Goal: Task Accomplishment & Management: Manage account settings

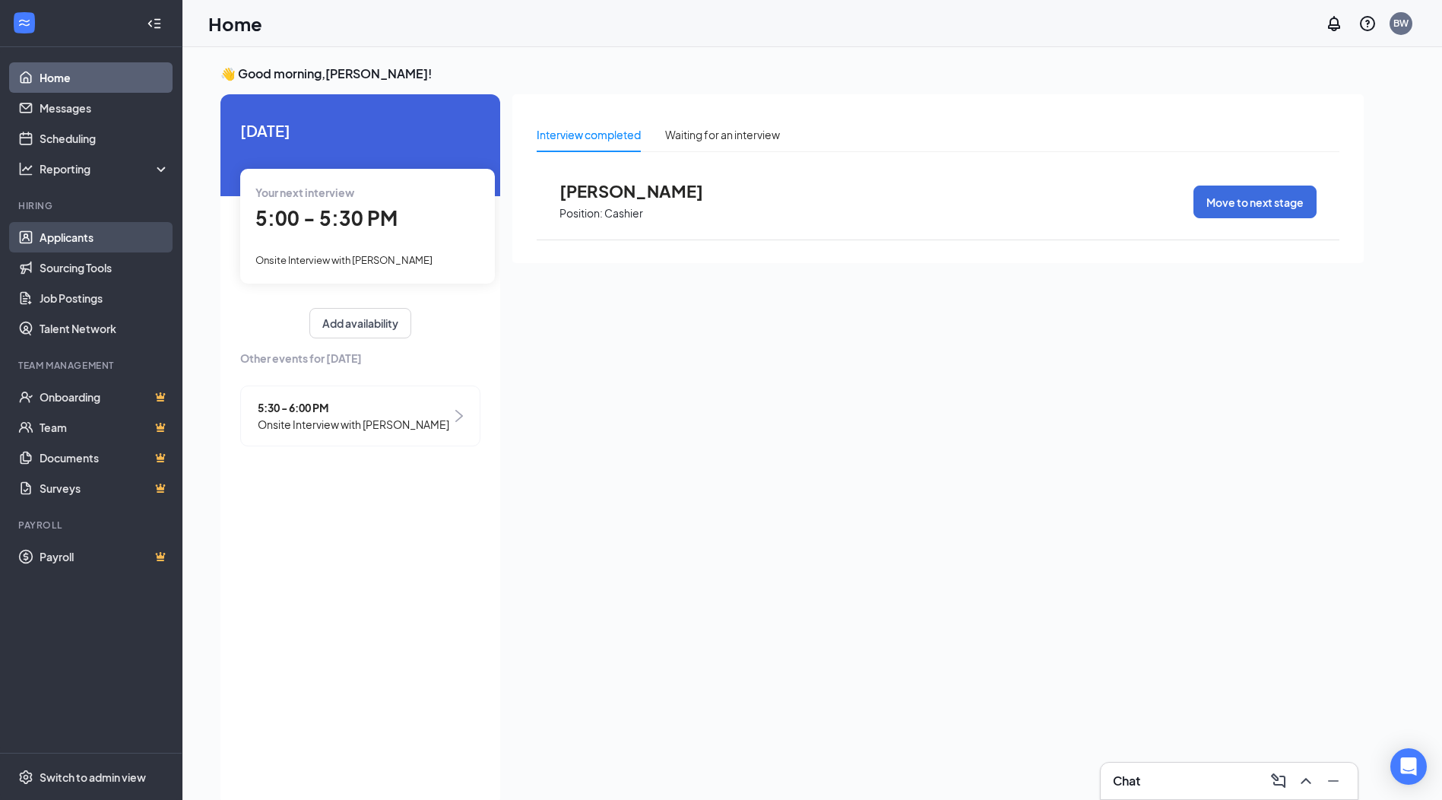
click at [89, 243] on link "Applicants" at bounding box center [105, 237] width 130 height 30
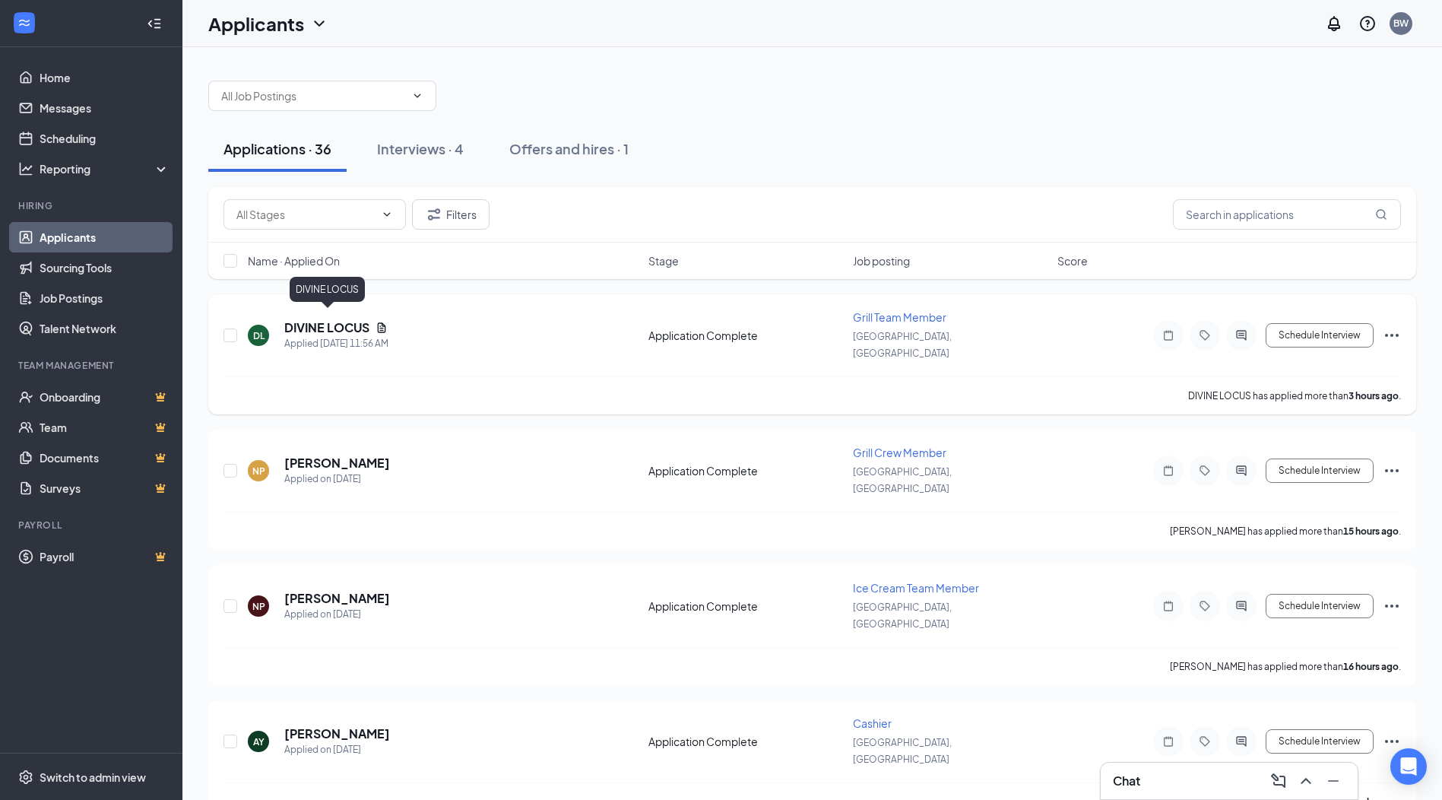
click at [344, 319] on h5 "DIVINE LOCUS" at bounding box center [326, 327] width 85 height 17
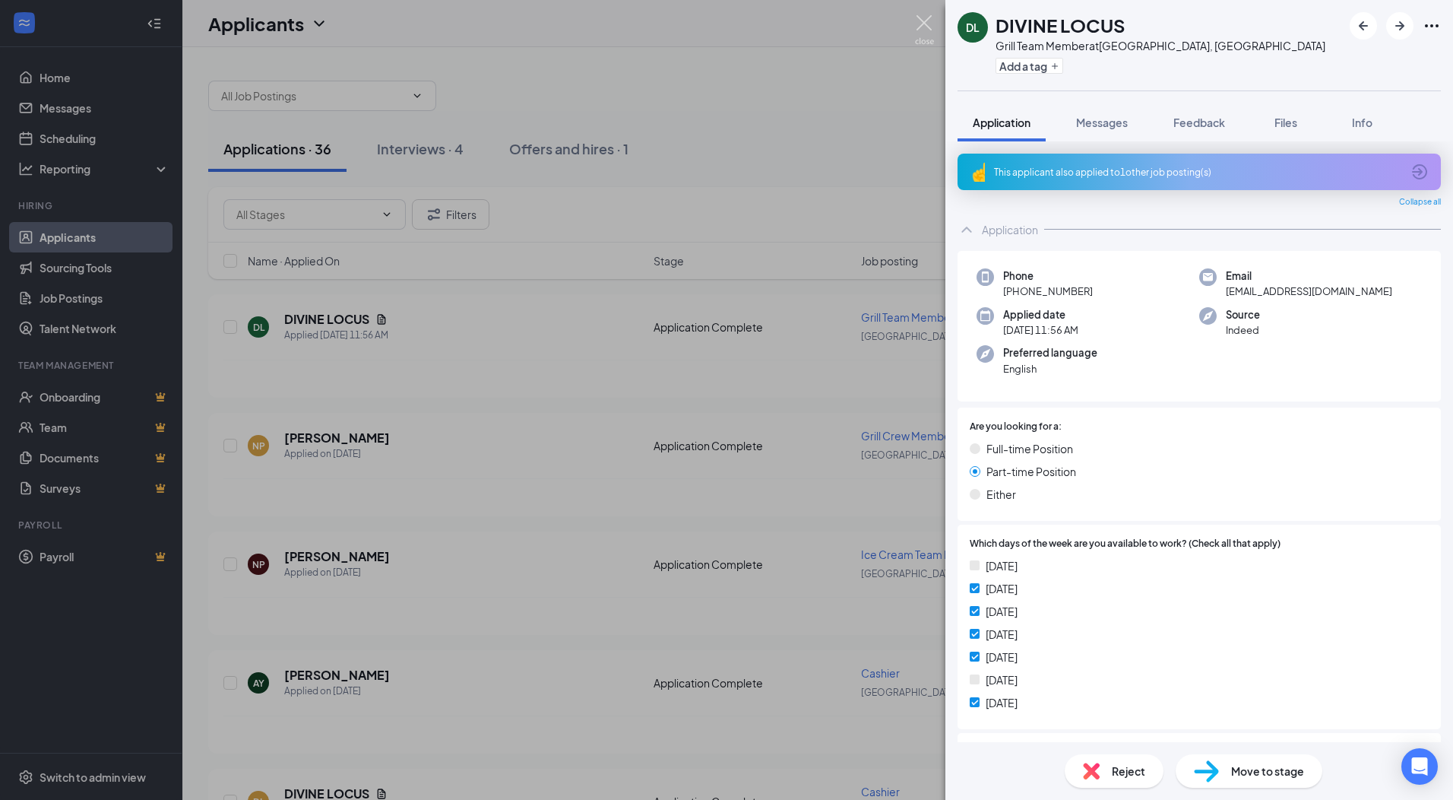
click at [925, 18] on img at bounding box center [924, 30] width 19 height 30
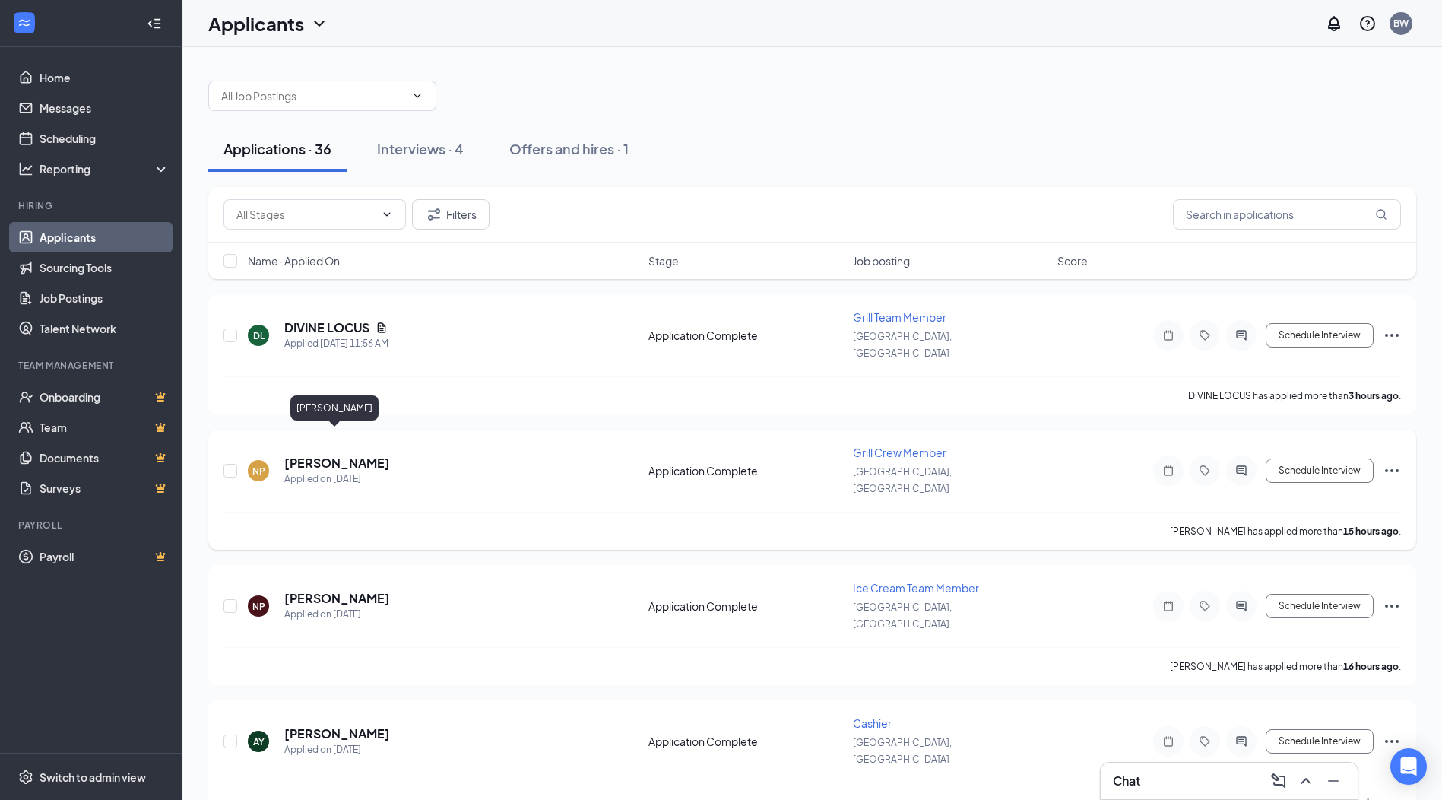
click at [354, 455] on h5 "[PERSON_NAME]" at bounding box center [337, 463] width 106 height 17
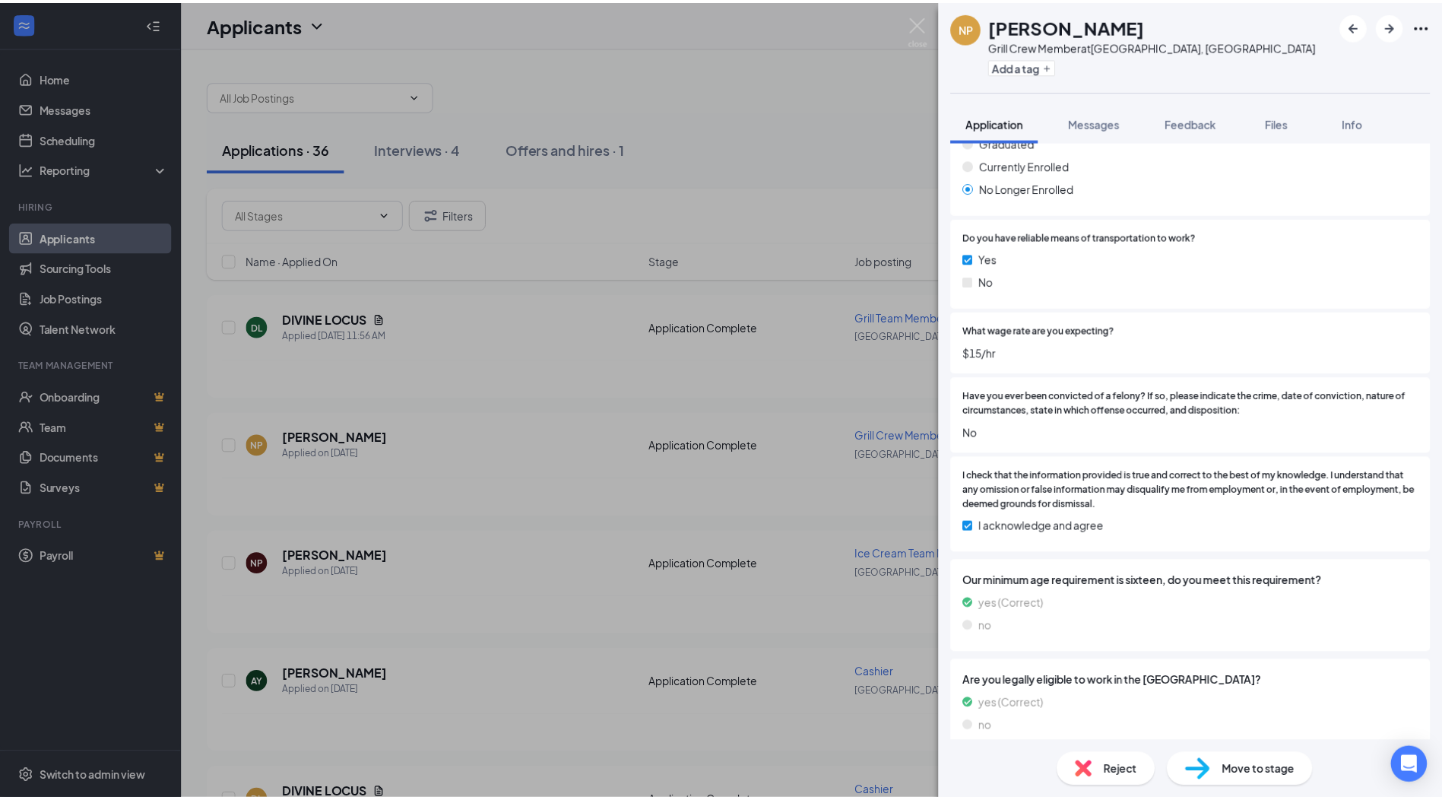
scroll to position [1243, 0]
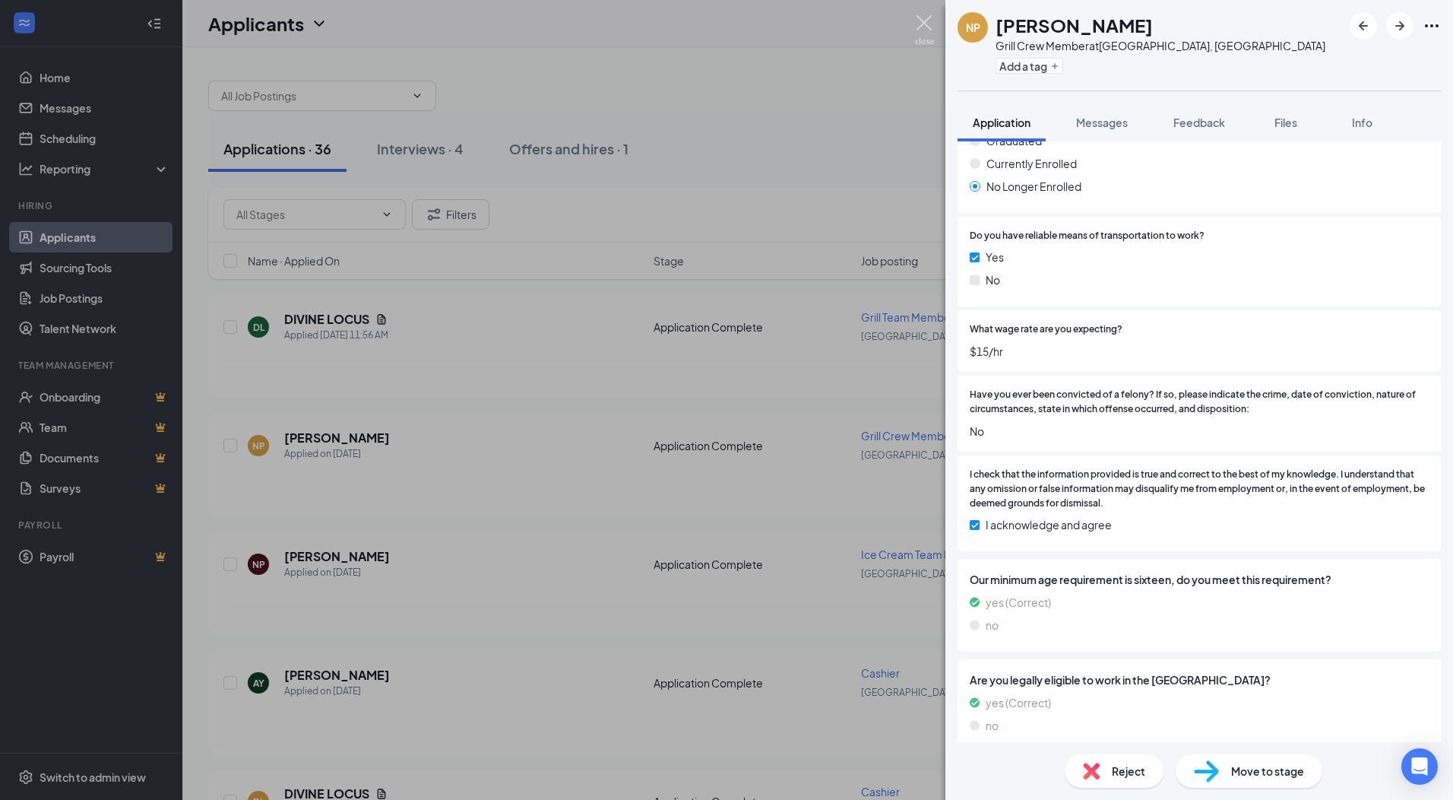
drag, startPoint x: 923, startPoint y: 27, endPoint x: 763, endPoint y: 318, distance: 332.4
click at [923, 28] on img at bounding box center [924, 30] width 19 height 30
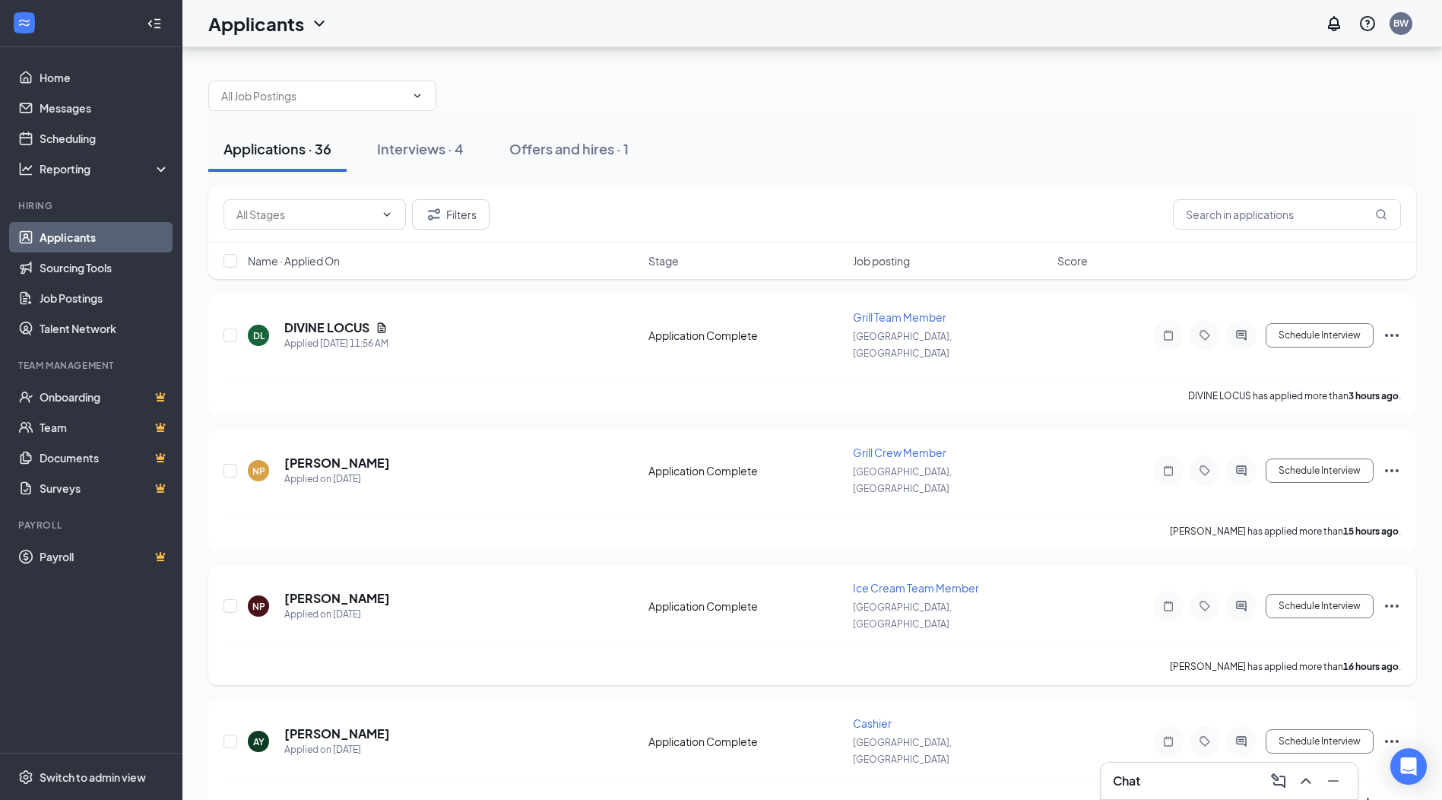
click at [277, 590] on div "NP [PERSON_NAME] Applied on [DATE]" at bounding box center [443, 606] width 391 height 32
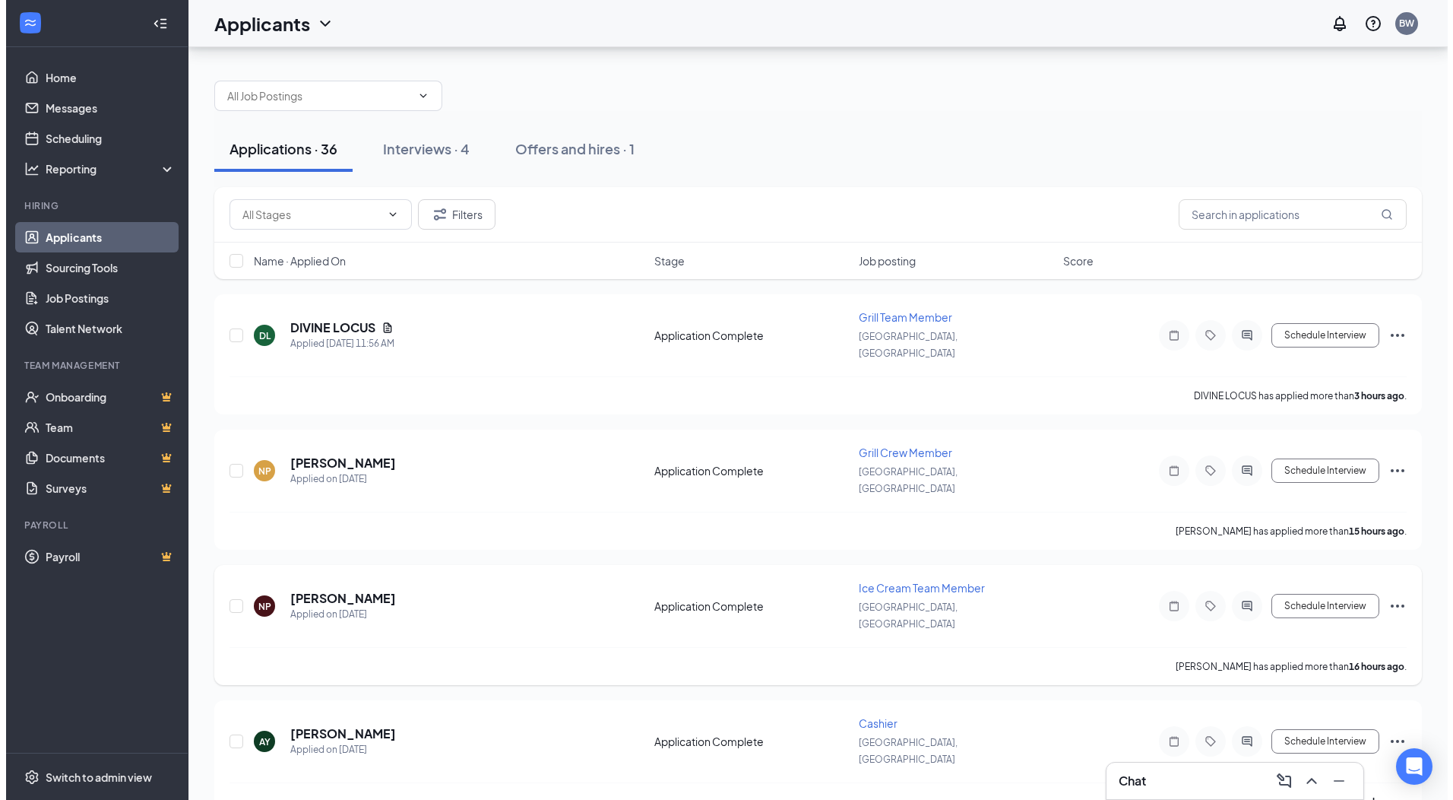
scroll to position [76, 0]
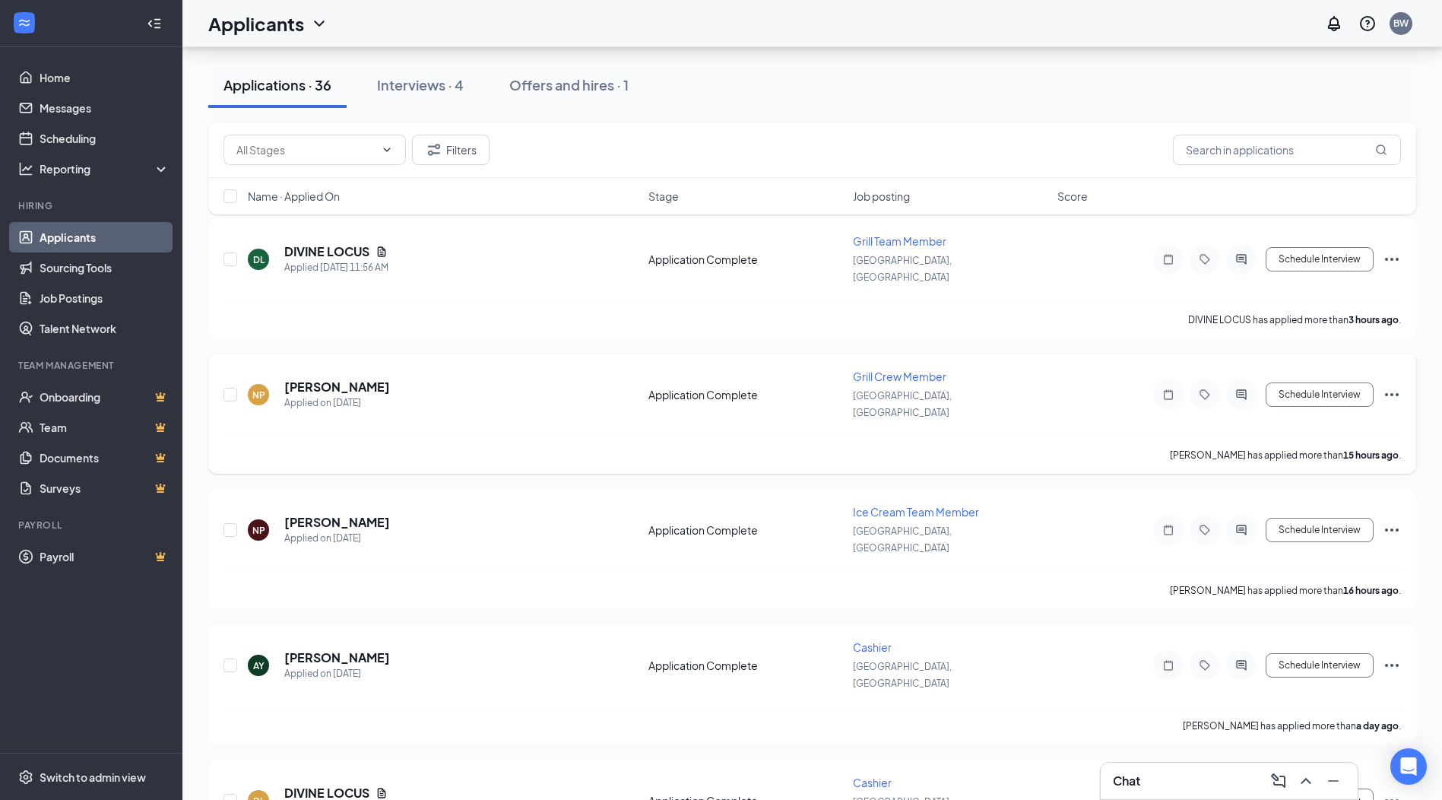
click at [347, 379] on h5 "[PERSON_NAME]" at bounding box center [337, 387] width 106 height 17
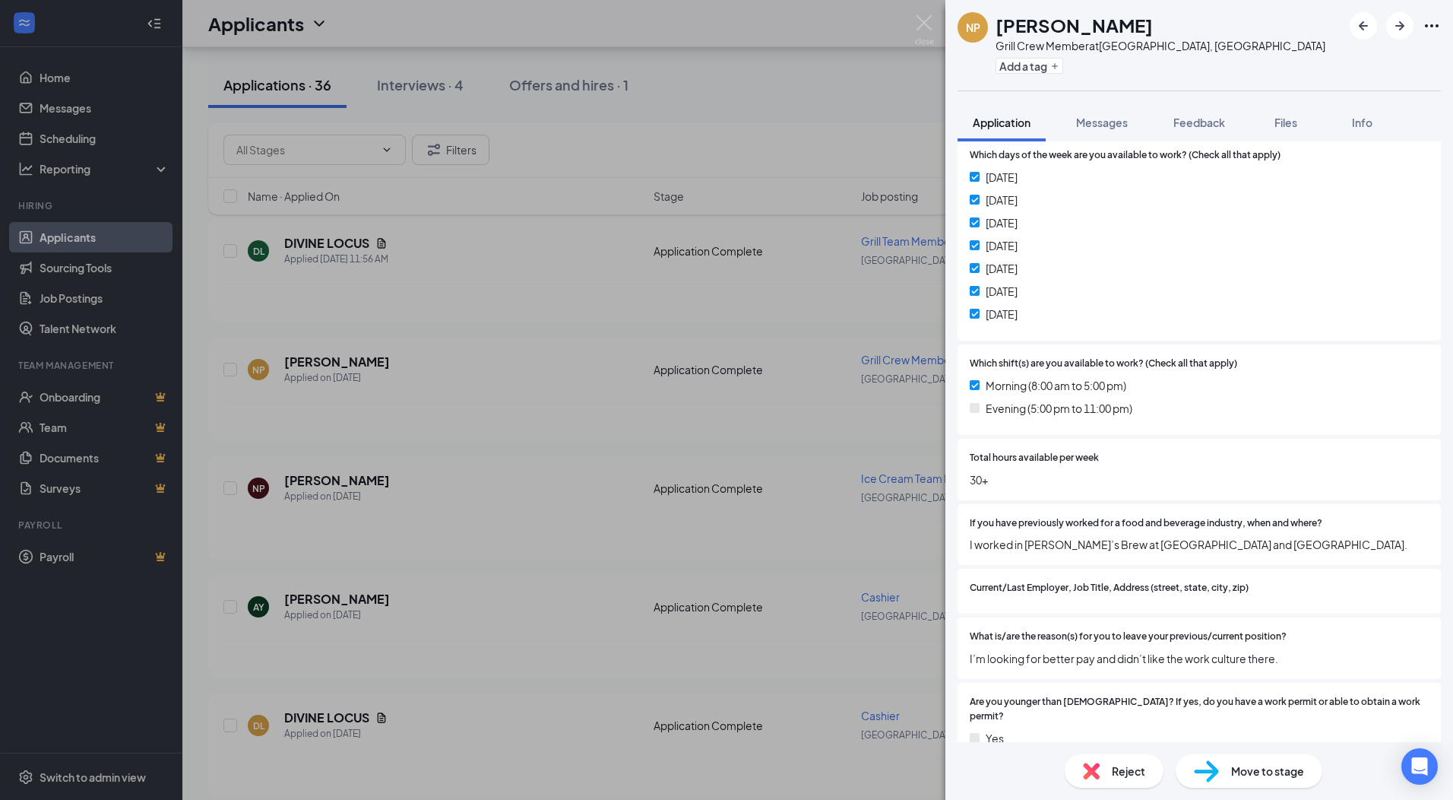
scroll to position [228, 0]
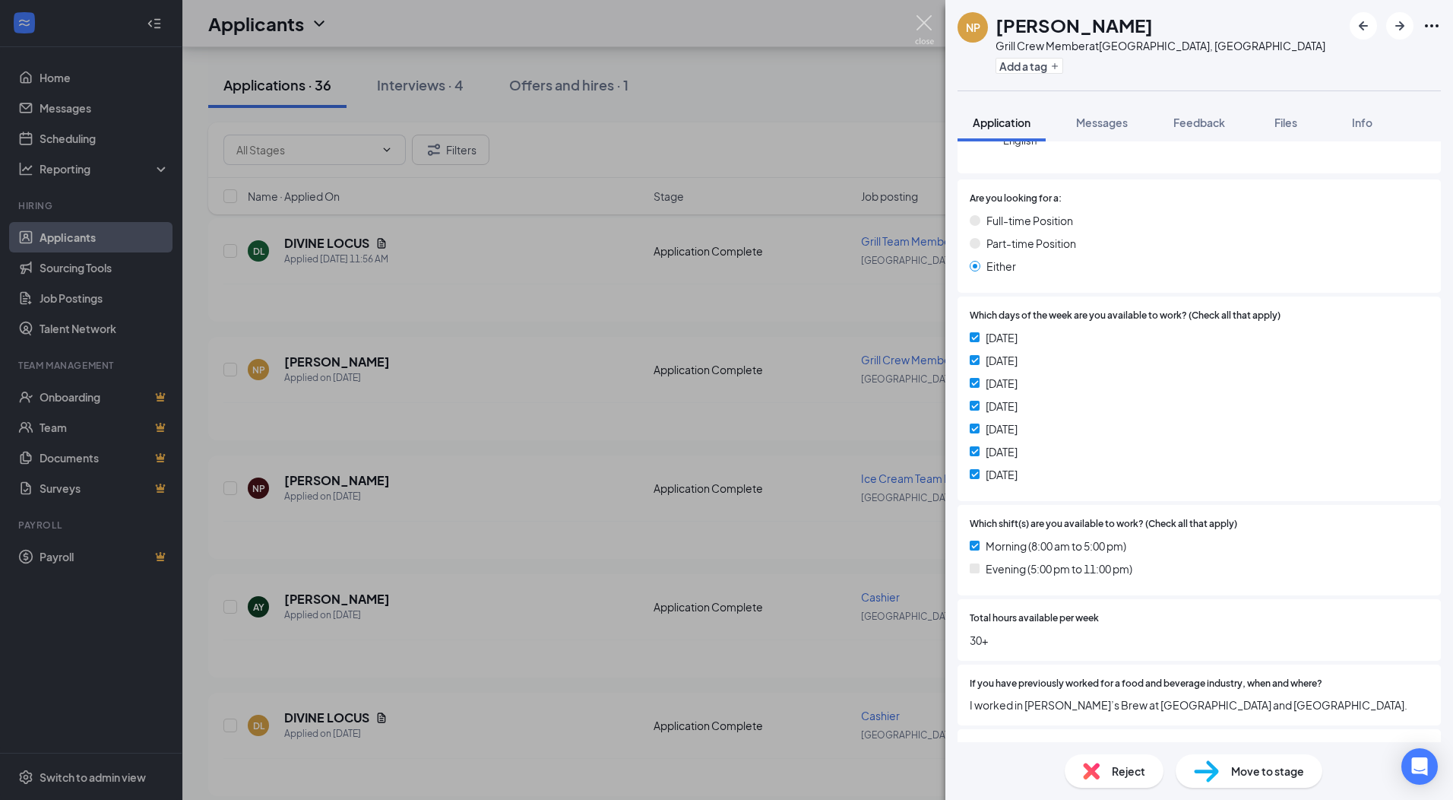
click at [928, 17] on img at bounding box center [924, 30] width 19 height 30
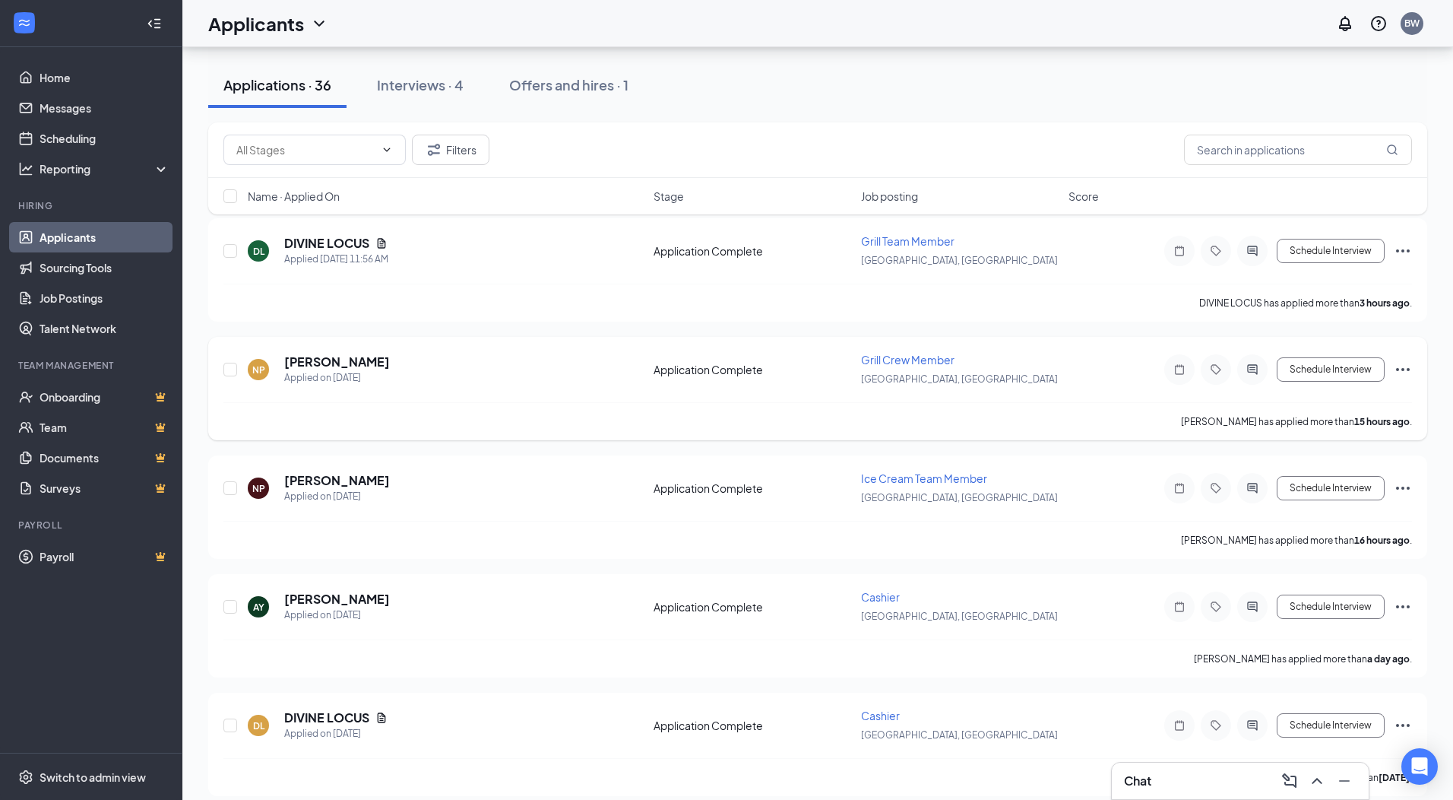
scroll to position [304, 0]
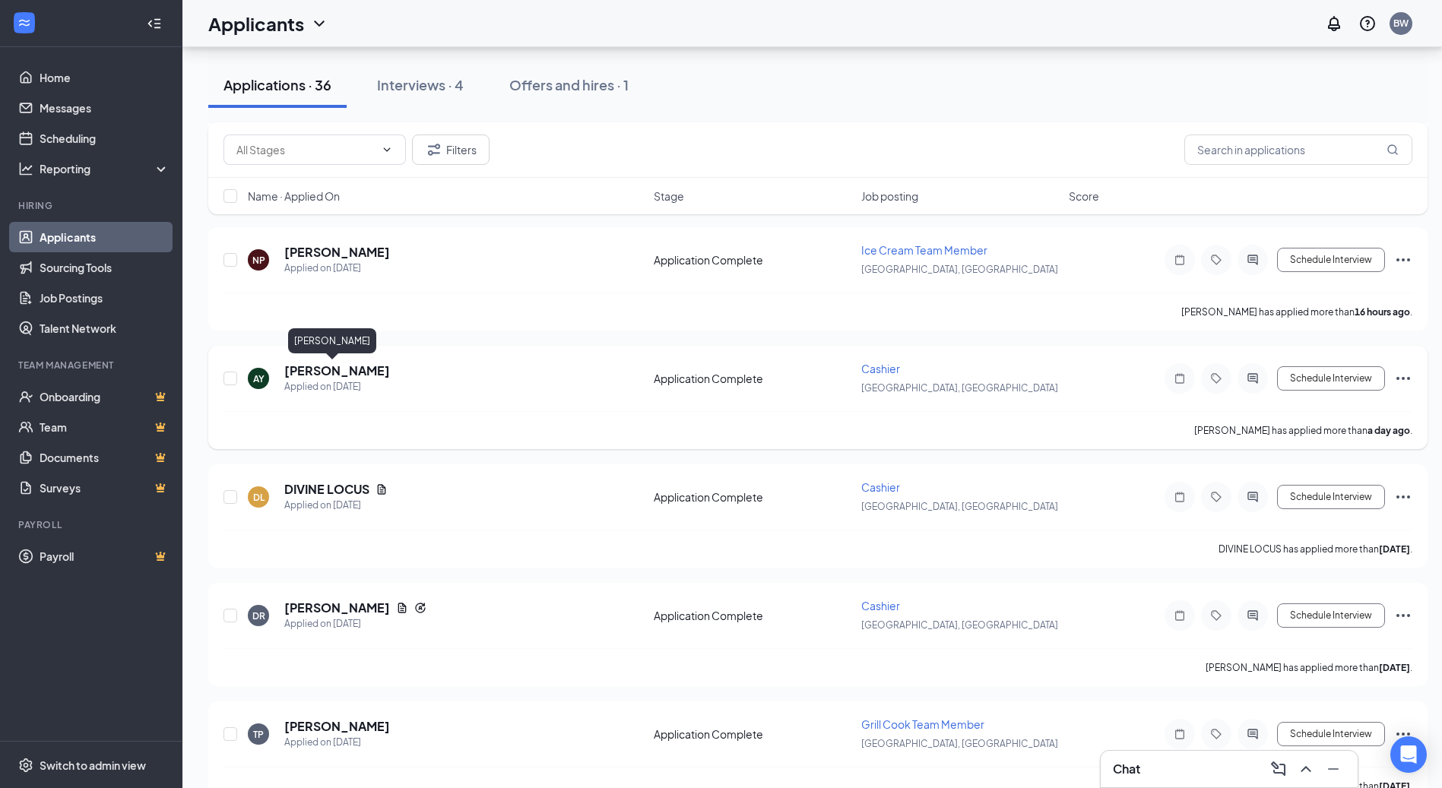
click at [329, 372] on h5 "[PERSON_NAME]" at bounding box center [337, 371] width 106 height 17
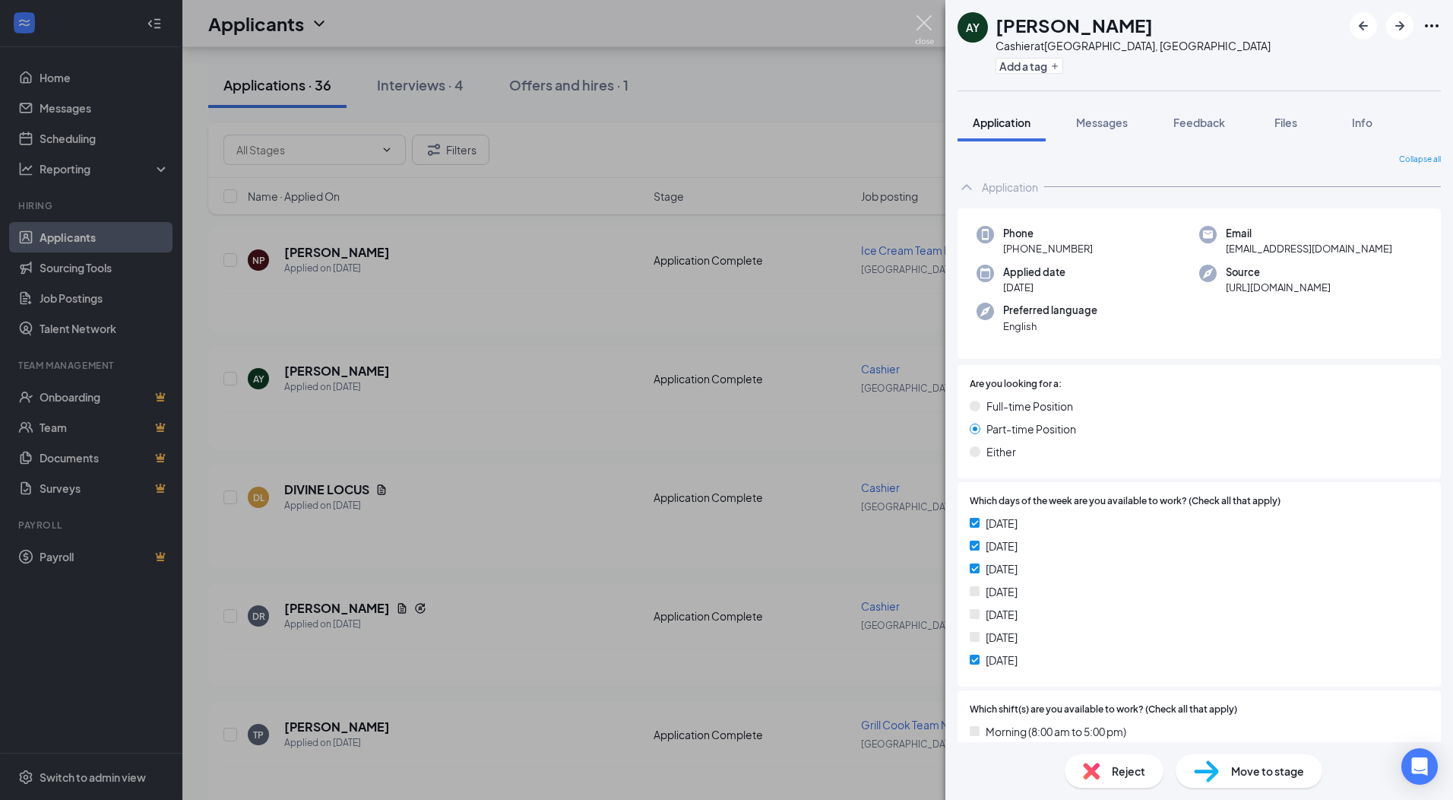
click at [922, 23] on img at bounding box center [924, 30] width 19 height 30
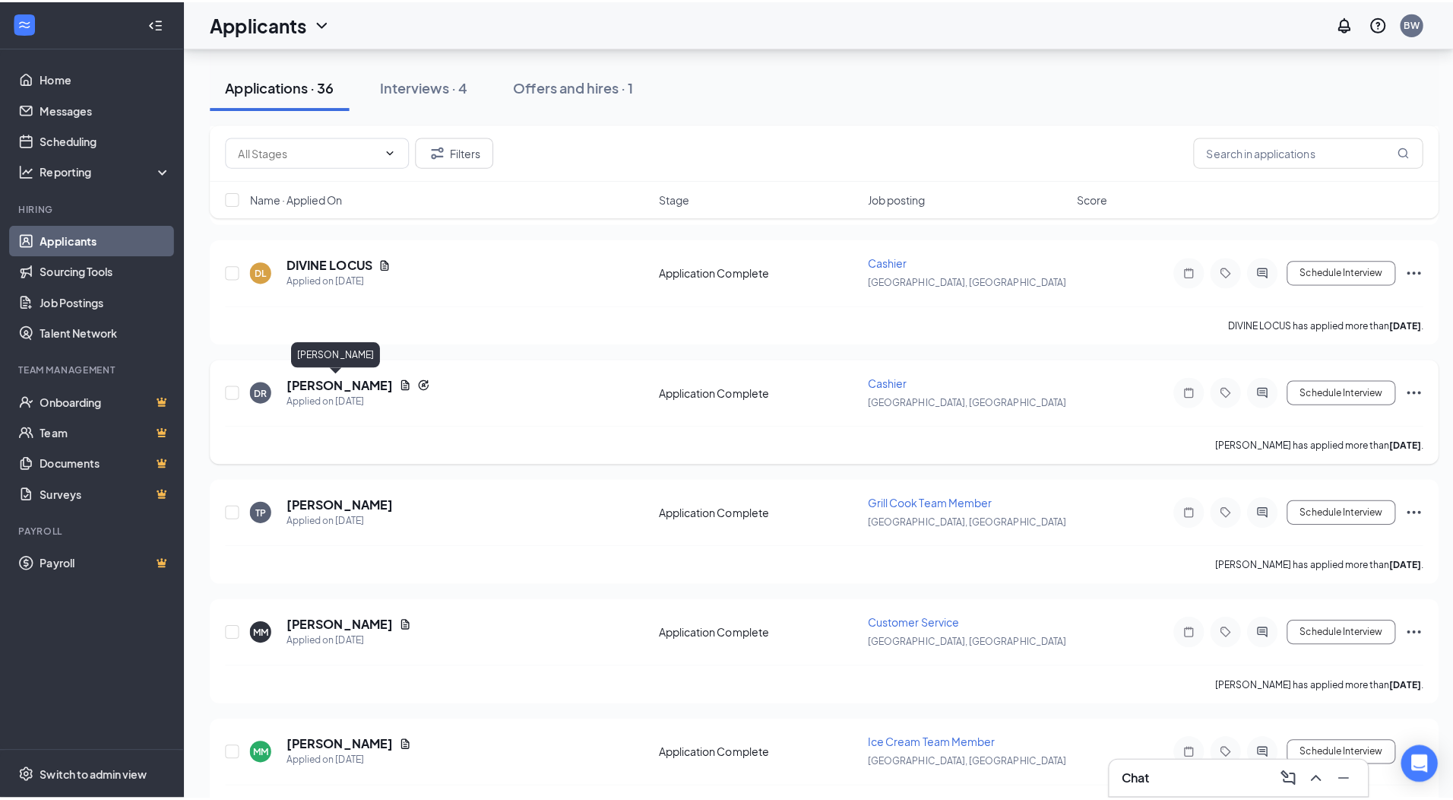
scroll to position [608, 0]
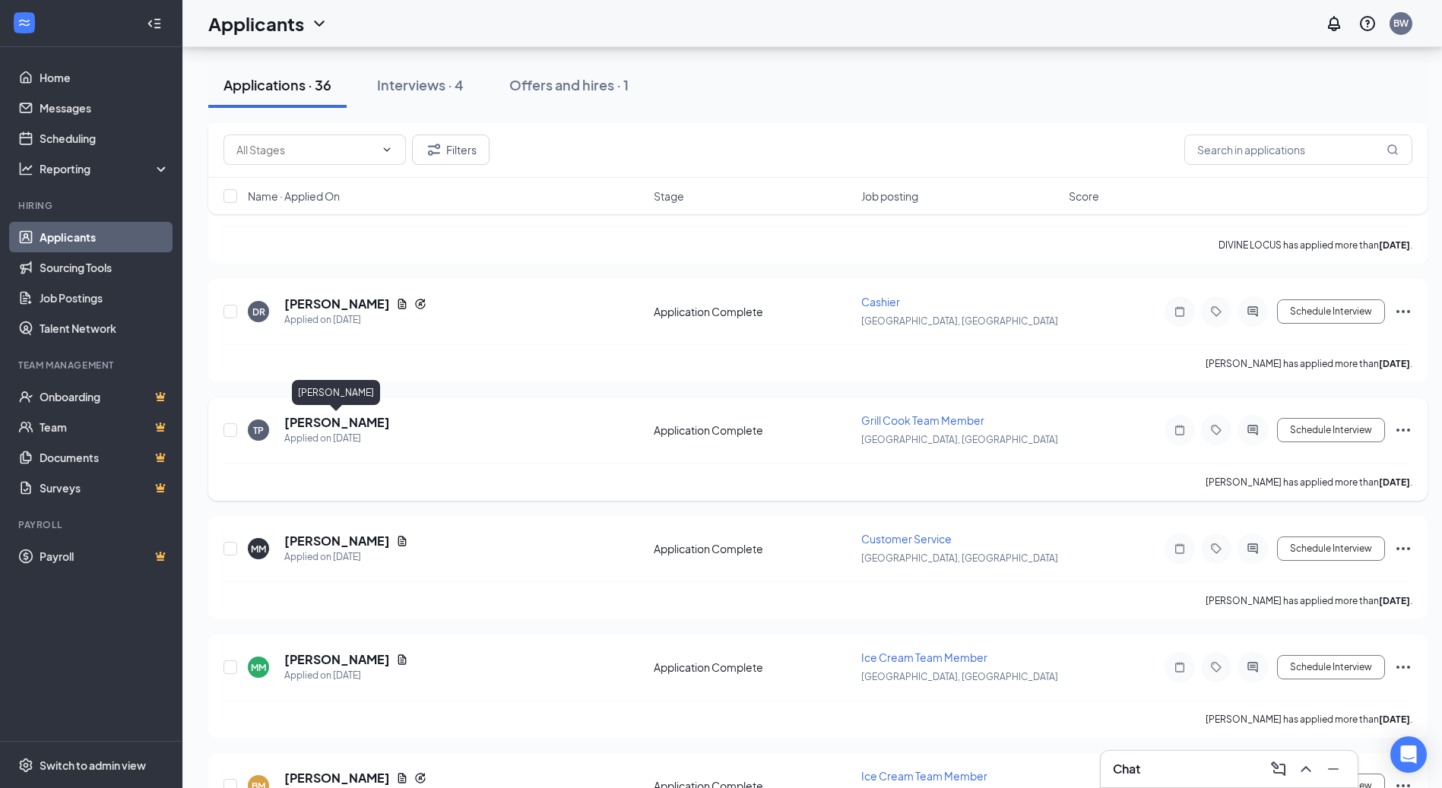
click at [328, 420] on h5 "[PERSON_NAME]" at bounding box center [337, 422] width 106 height 17
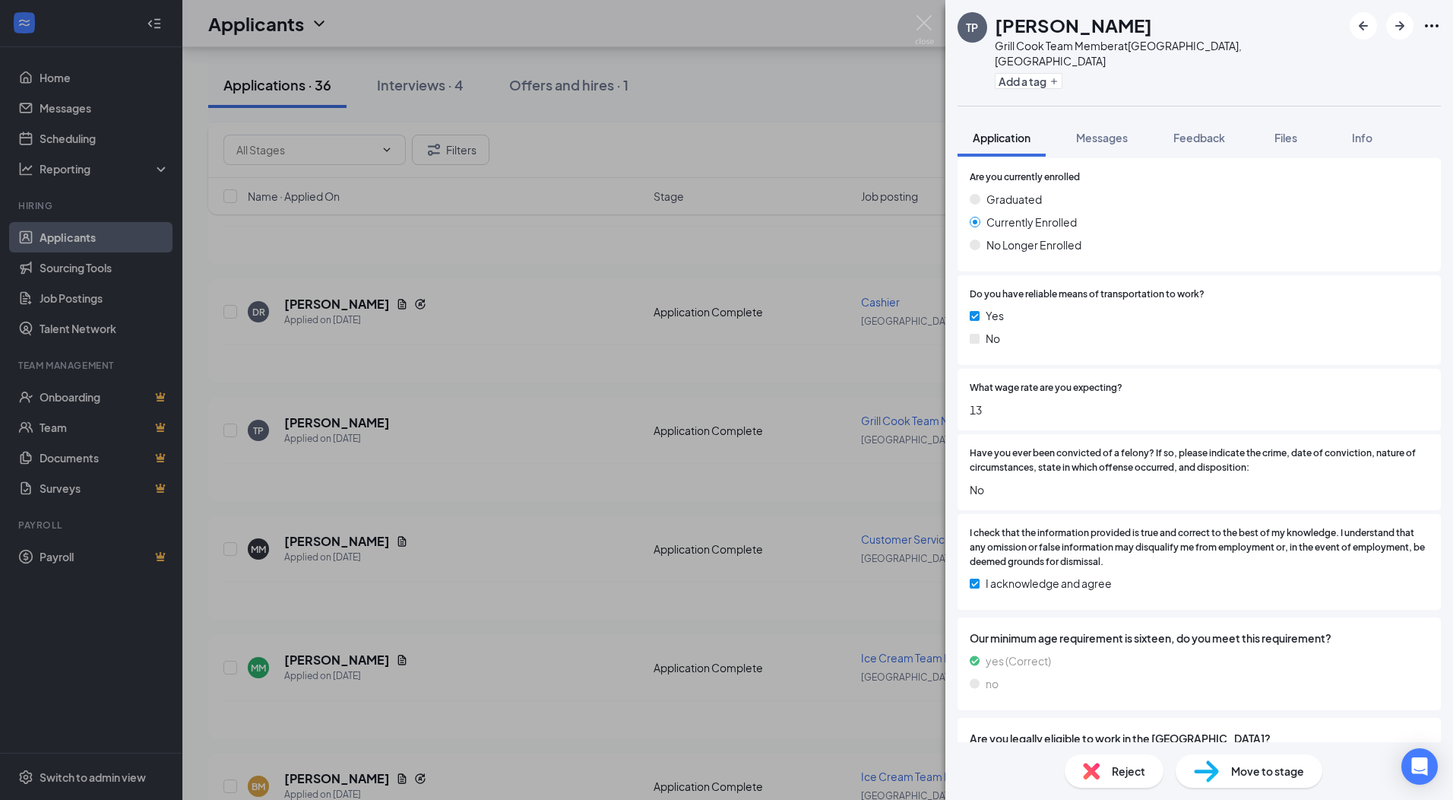
scroll to position [1259, 0]
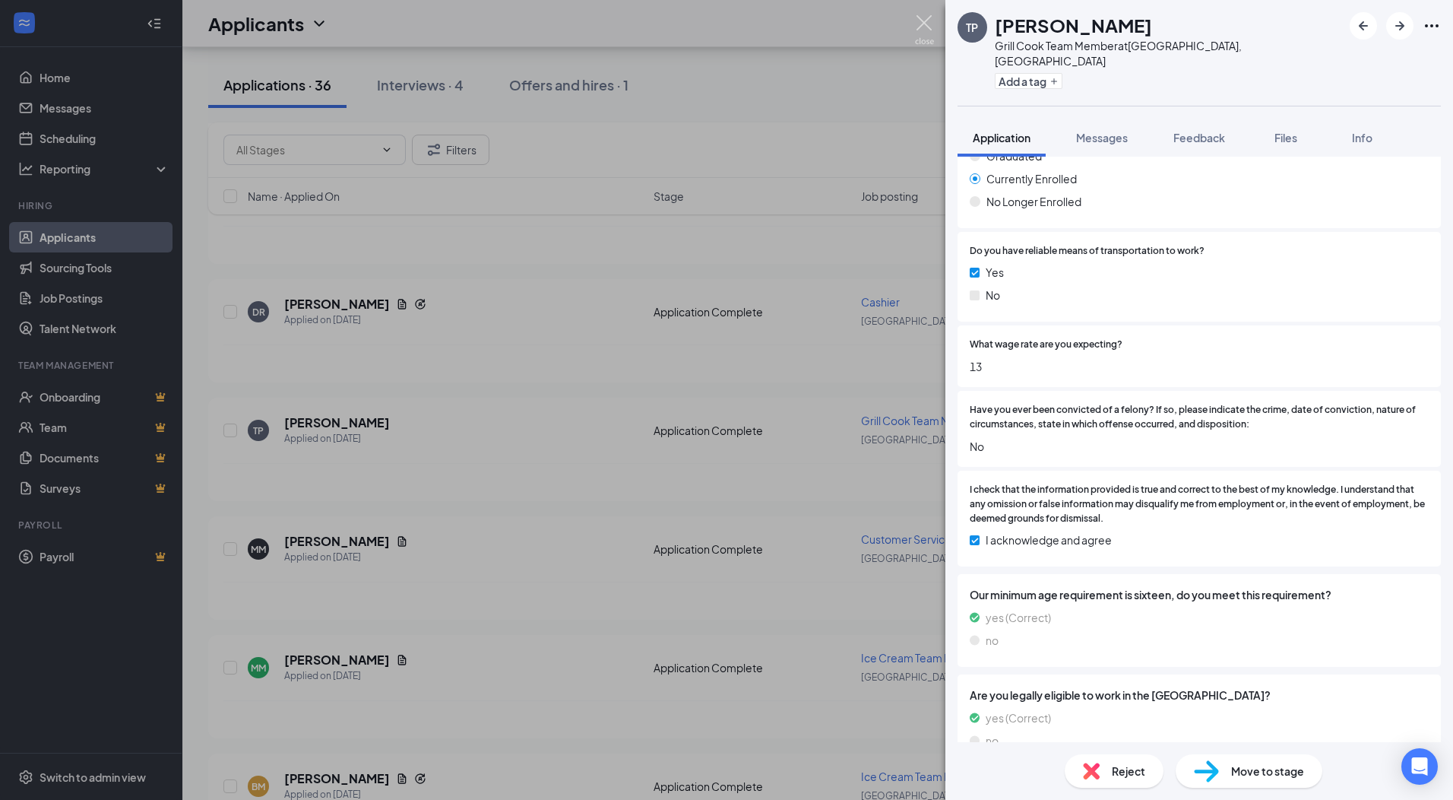
click at [918, 24] on img at bounding box center [924, 30] width 19 height 30
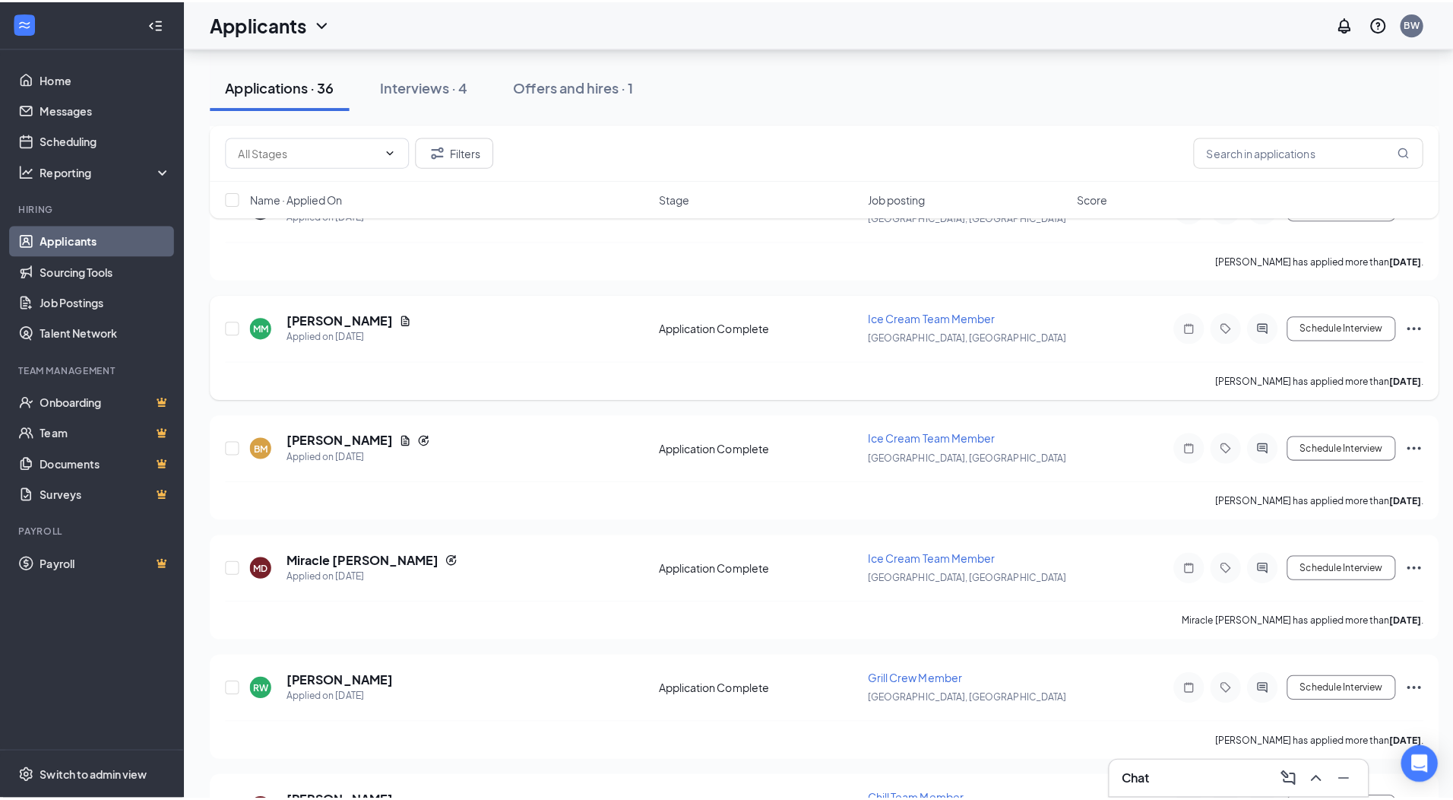
scroll to position [988, 0]
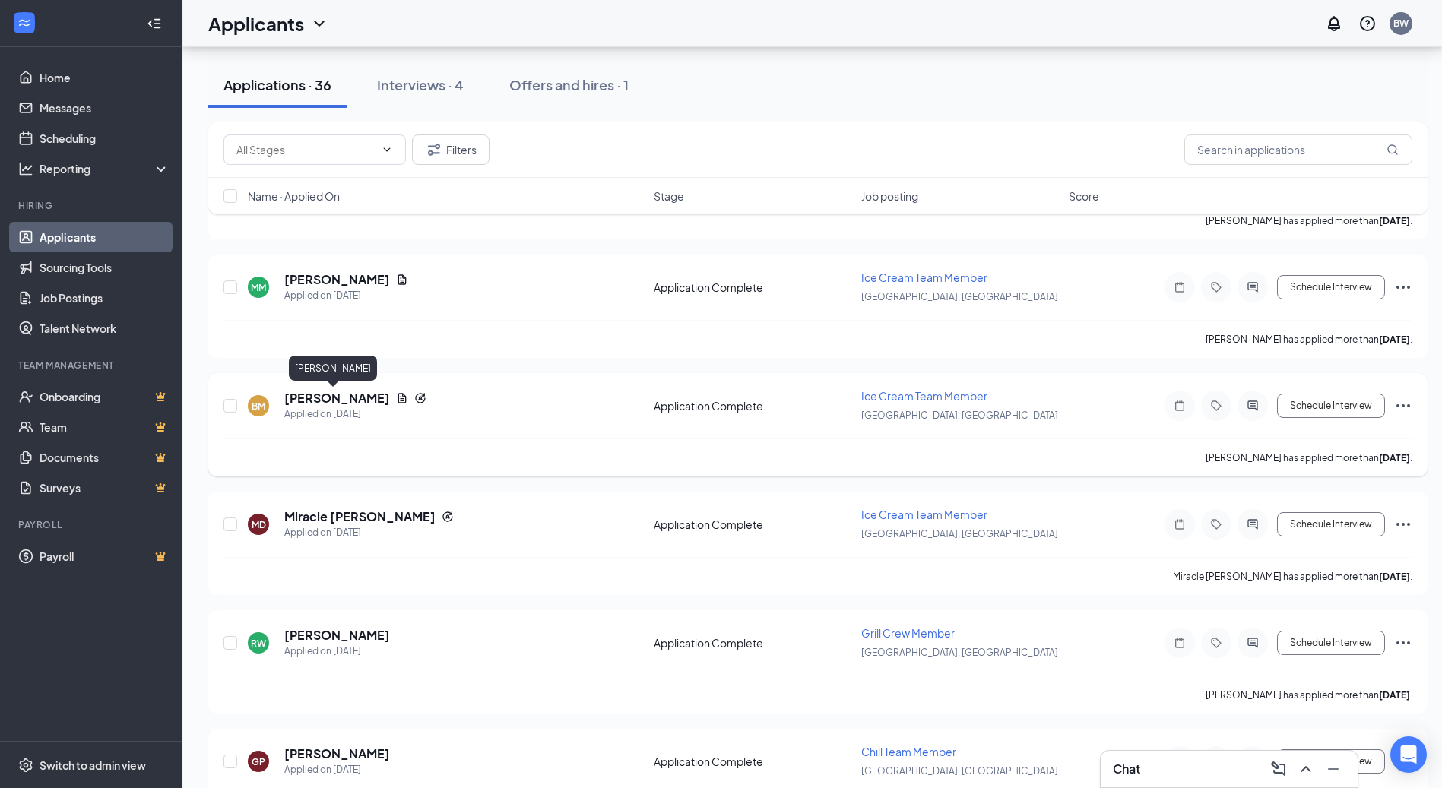
click at [322, 401] on h5 "[PERSON_NAME]" at bounding box center [337, 398] width 106 height 17
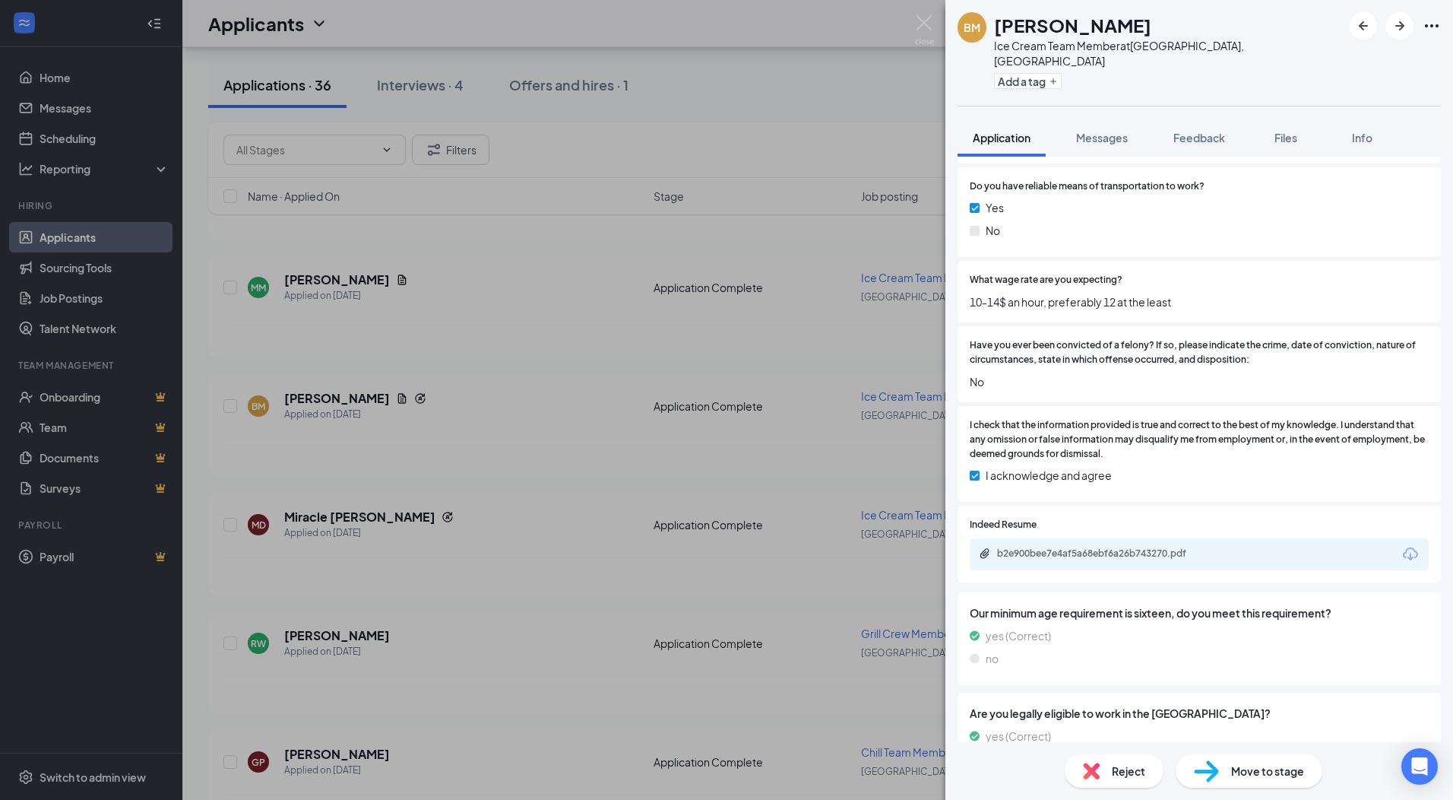
scroll to position [1341, 0]
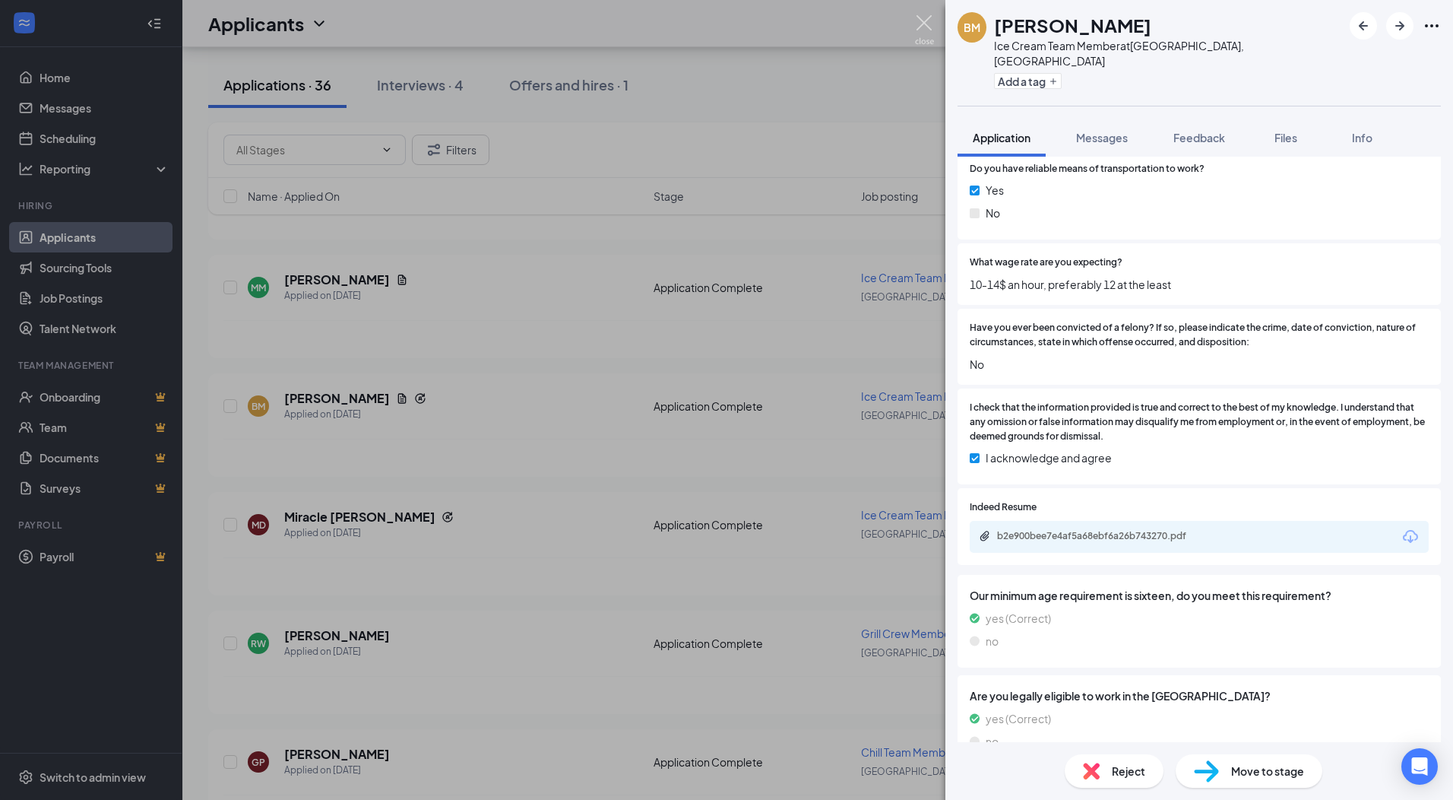
click at [923, 19] on img at bounding box center [924, 30] width 19 height 30
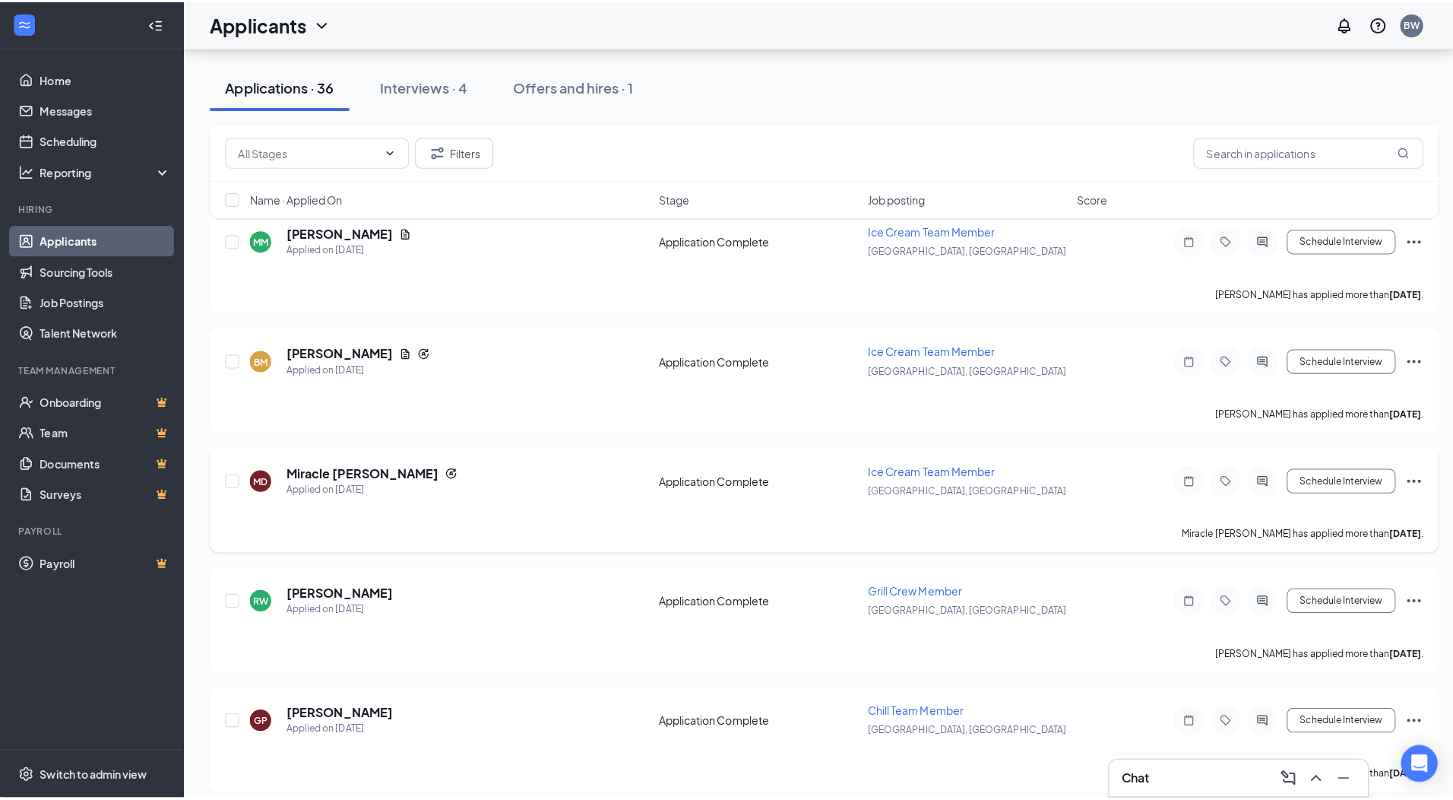
scroll to position [1216, 0]
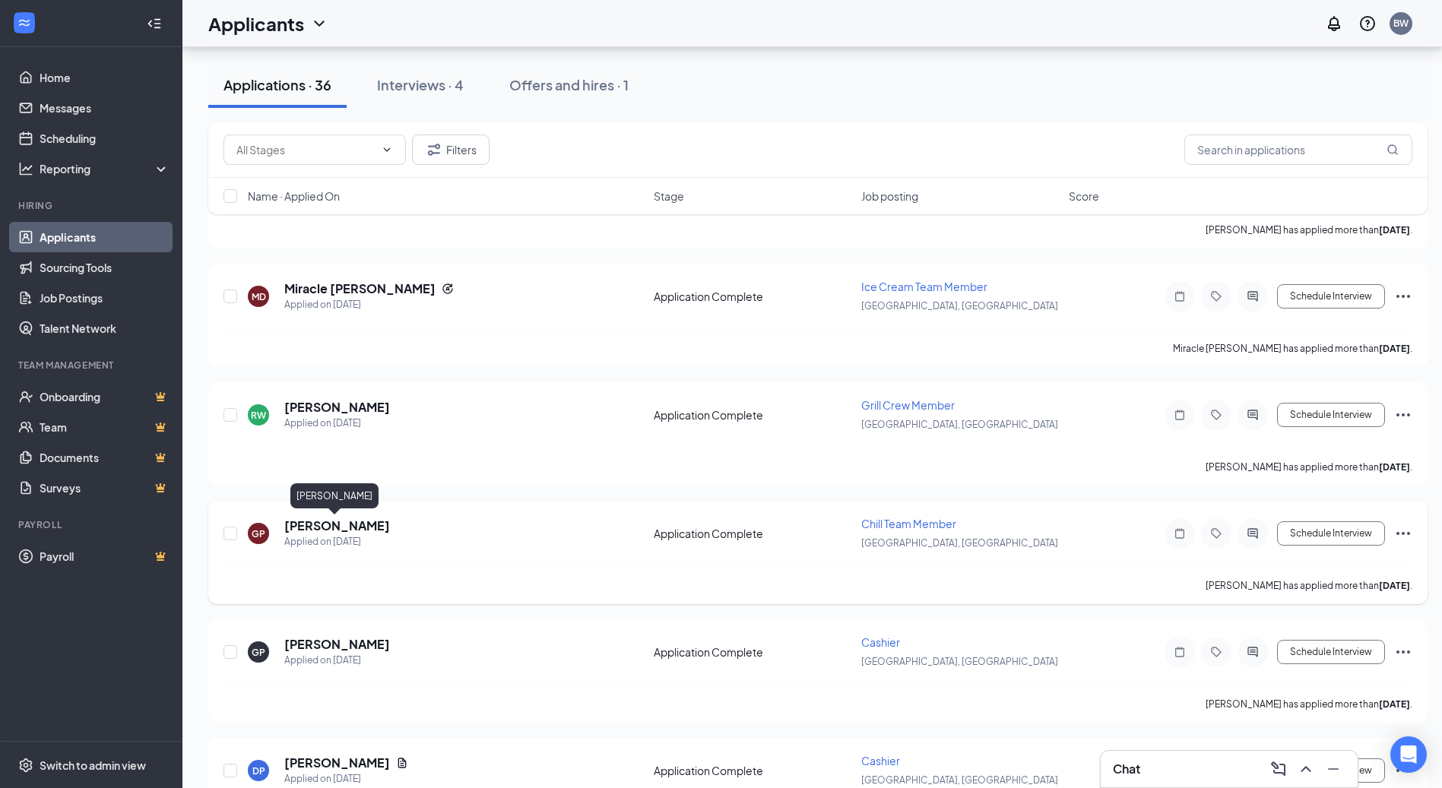
click at [318, 524] on h5 "[PERSON_NAME]" at bounding box center [337, 526] width 106 height 17
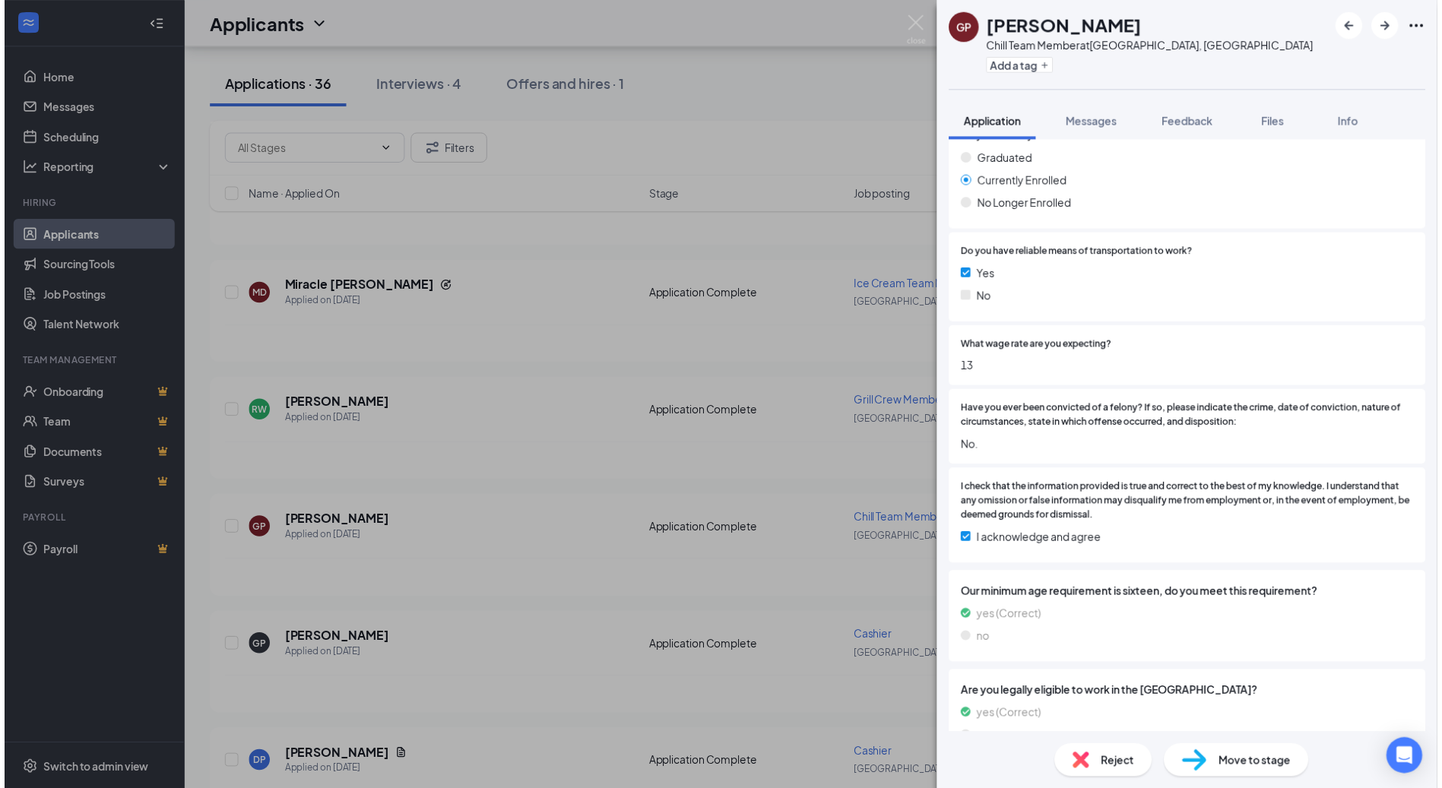
scroll to position [1194, 0]
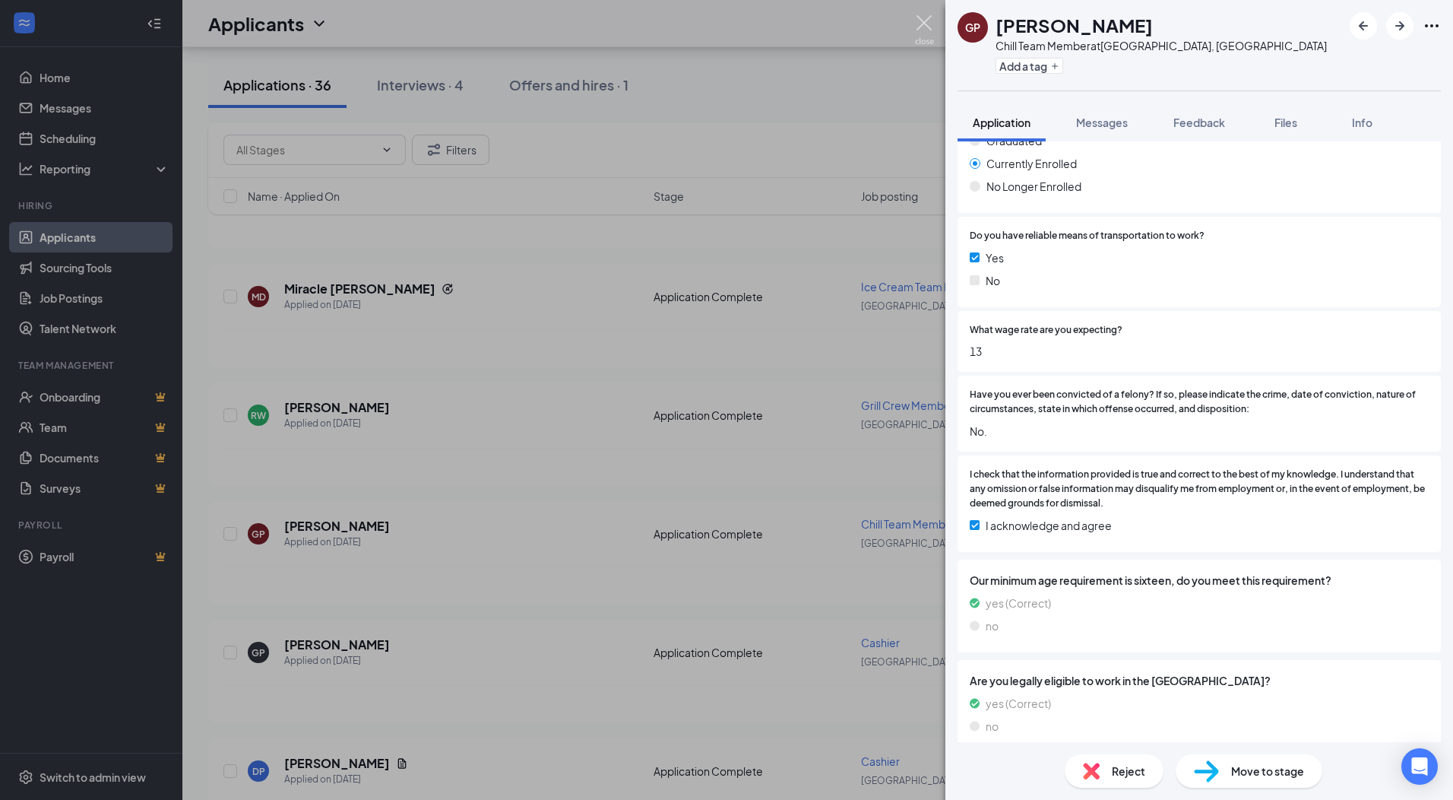
click at [924, 26] on img at bounding box center [924, 30] width 19 height 30
